Goal: Task Accomplishment & Management: Manage account settings

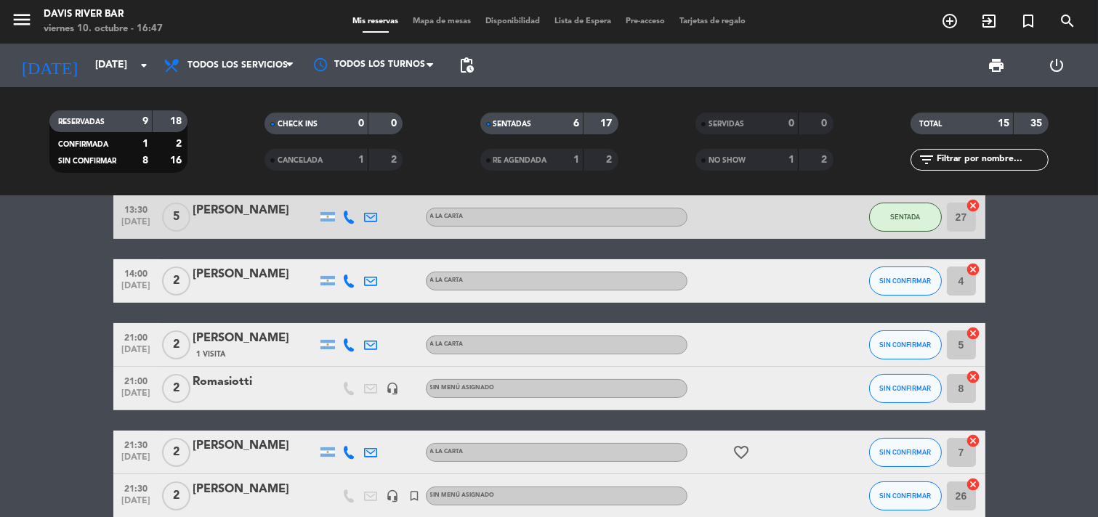
scroll to position [323, 0]
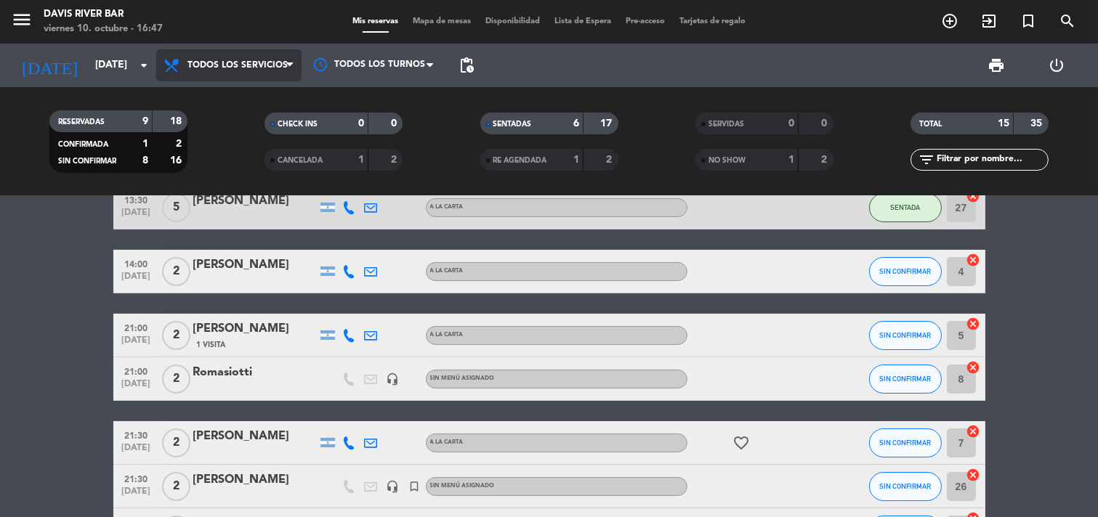
drag, startPoint x: 283, startPoint y: 55, endPoint x: 287, endPoint y: 68, distance: 13.6
click at [288, 60] on span "Todos los servicios" at bounding box center [228, 65] width 145 height 32
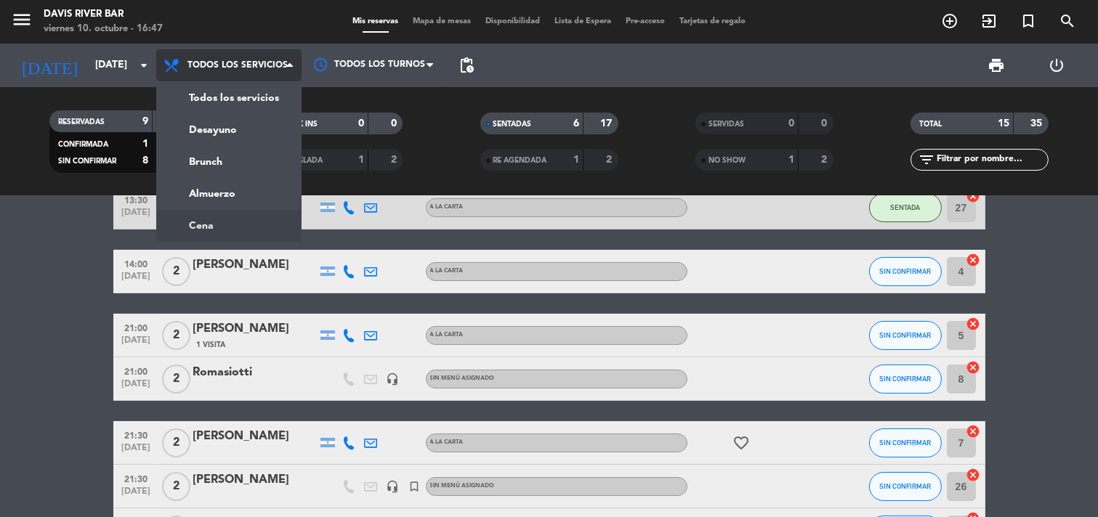
click at [242, 222] on ng-component "menu [PERSON_NAME] River Bar [DATE] 10. octubre - 16:47 Mis reservas Mapa de me…" at bounding box center [549, 258] width 1098 height 517
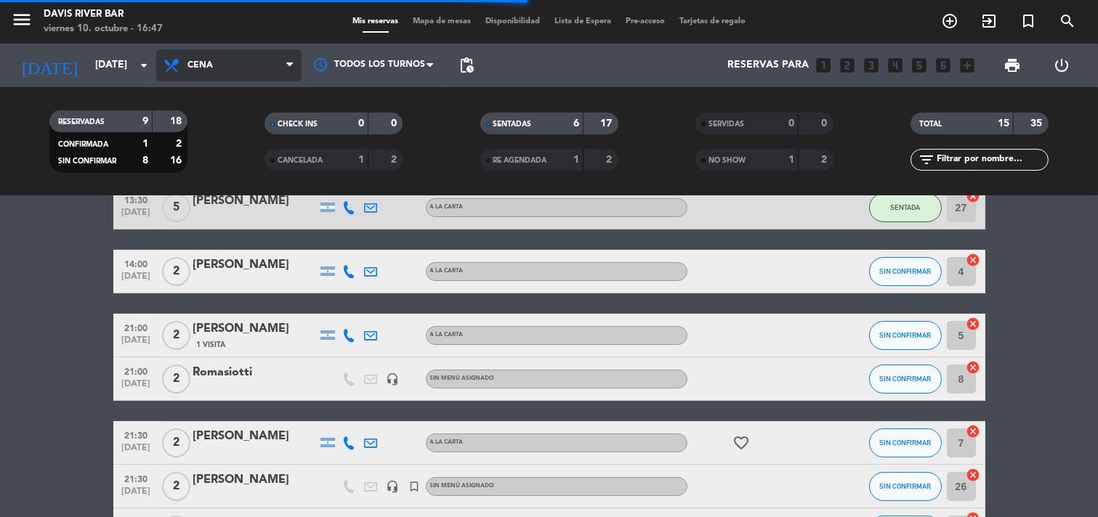
scroll to position [163, 0]
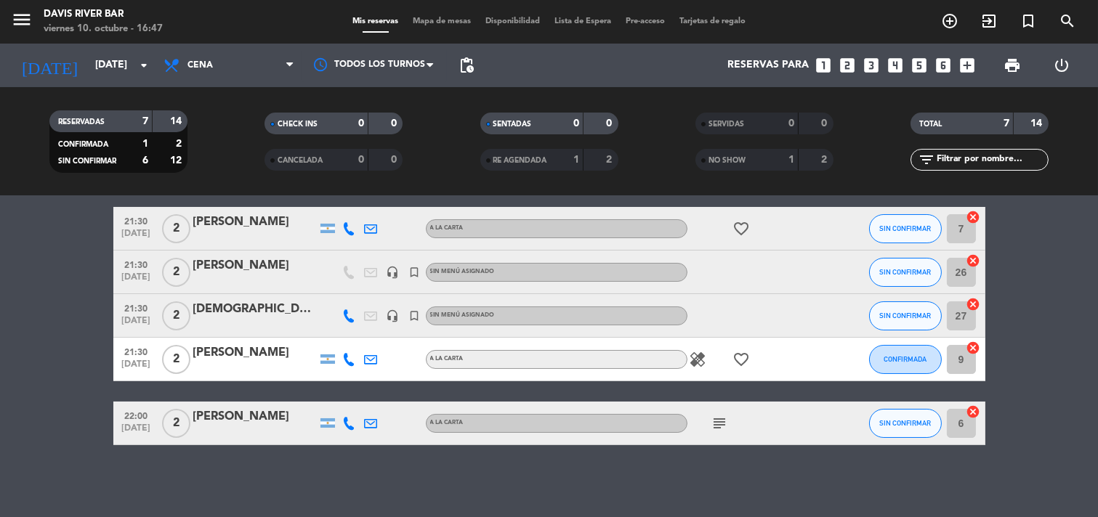
click at [702, 357] on icon "healing" at bounding box center [697, 359] width 17 height 17
click at [742, 356] on icon "favorite_border" at bounding box center [741, 359] width 17 height 17
click at [712, 430] on icon "subject" at bounding box center [719, 423] width 17 height 17
click at [859, 485] on div "No hay notas para este servicio. Haz clic para agregar una 21:00 [DATE] 2 [PERS…" at bounding box center [549, 356] width 1098 height 321
click at [745, 226] on icon "favorite_border" at bounding box center [741, 228] width 17 height 17
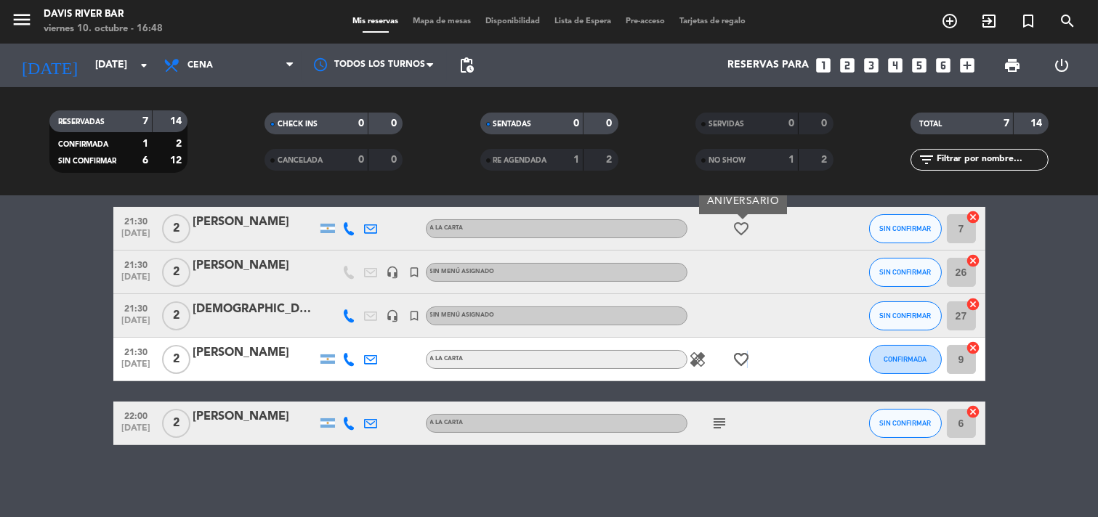
click at [746, 352] on icon "favorite_border" at bounding box center [741, 359] width 17 height 17
click at [763, 442] on div "subject" at bounding box center [752, 423] width 131 height 43
